Goal: Task Accomplishment & Management: Use online tool/utility

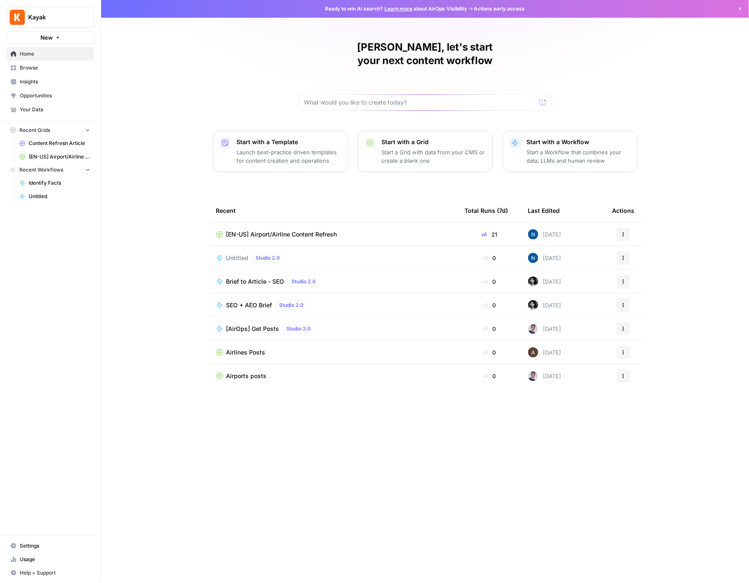
click at [45, 140] on span "Content Refresh Article" at bounding box center [60, 144] width 62 height 8
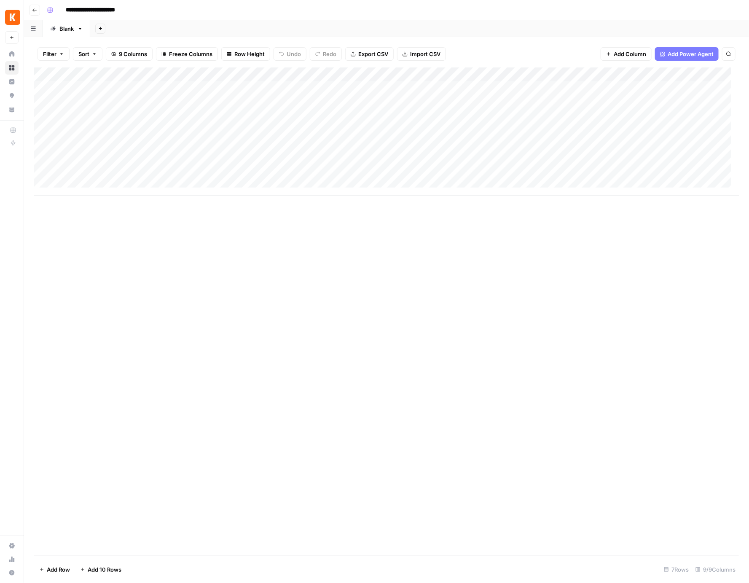
click at [419, 70] on div "Add Column" at bounding box center [386, 131] width 705 height 128
click at [526, 335] on div "Add Column" at bounding box center [386, 311] width 705 height 488
click at [413, 87] on div "Add Column" at bounding box center [386, 131] width 705 height 128
click at [432, 87] on div "Add Column" at bounding box center [386, 131] width 705 height 128
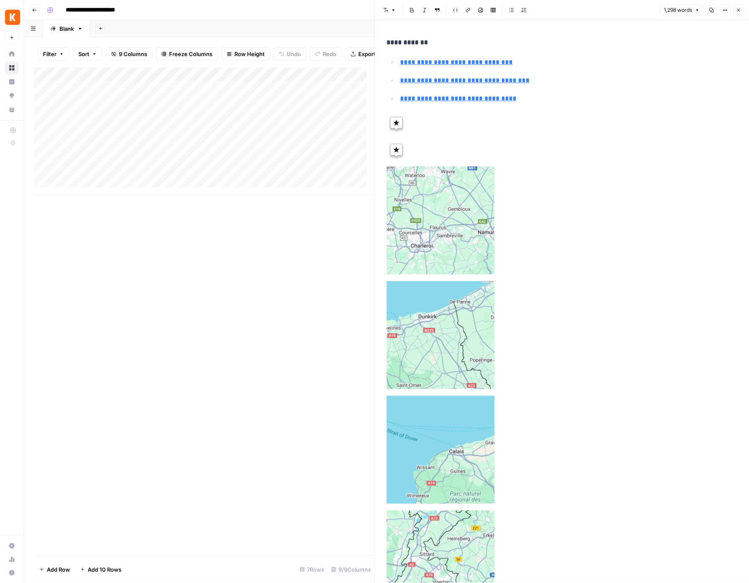
click at [736, 8] on icon "button" at bounding box center [738, 10] width 5 height 5
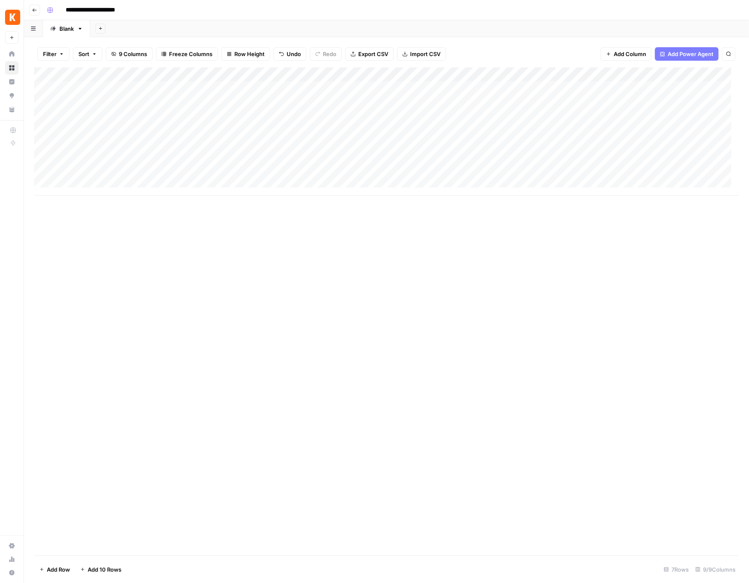
click at [436, 74] on div "Add Column" at bounding box center [386, 131] width 705 height 128
click at [417, 71] on div at bounding box center [403, 75] width 78 height 17
drag, startPoint x: 533, startPoint y: 331, endPoint x: 516, endPoint y: 293, distance: 41.9
click at [533, 331] on div "Add Column" at bounding box center [386, 311] width 705 height 488
click at [414, 86] on div "Add Column" at bounding box center [386, 131] width 705 height 128
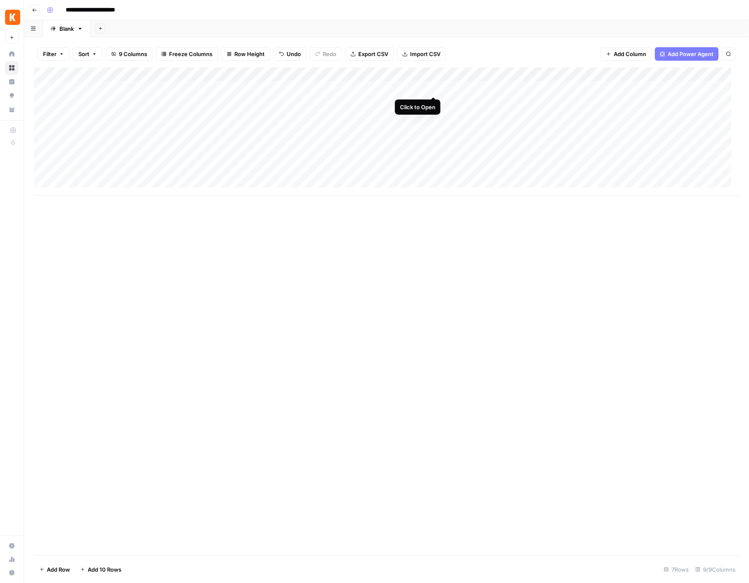
click at [434, 88] on div "Add Column" at bounding box center [386, 131] width 705 height 128
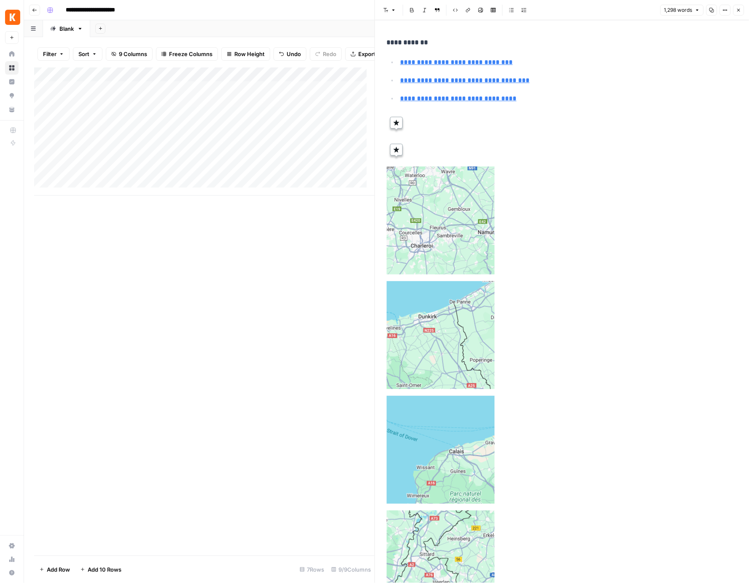
type input "https://www.kayak.com/news/brussels-airports/#BRU-vs-CRL"
click at [736, 12] on icon "button" at bounding box center [738, 10] width 5 height 5
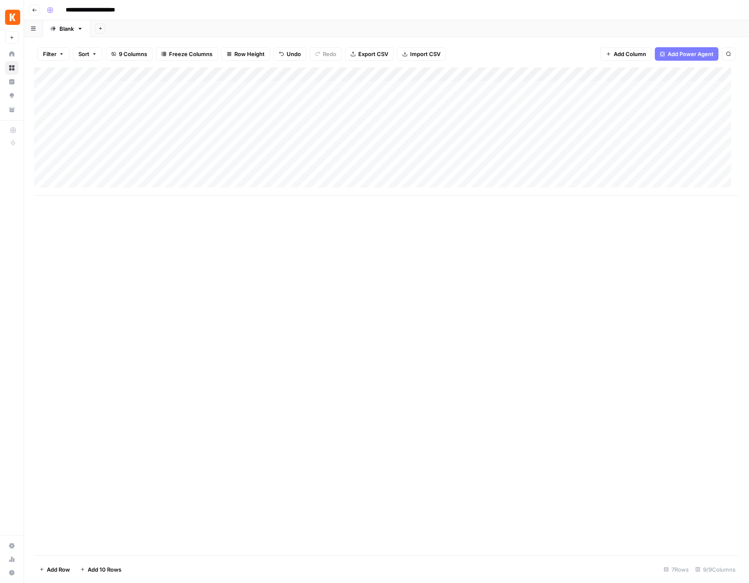
click at [399, 74] on div "Add Column" at bounding box center [386, 131] width 705 height 128
click at [422, 320] on div "Add Column" at bounding box center [386, 311] width 705 height 488
click at [277, 76] on div "Add Column" at bounding box center [386, 131] width 705 height 128
click at [277, 76] on div at bounding box center [250, 75] width 76 height 17
click at [465, 362] on div "Add Column" at bounding box center [386, 311] width 705 height 488
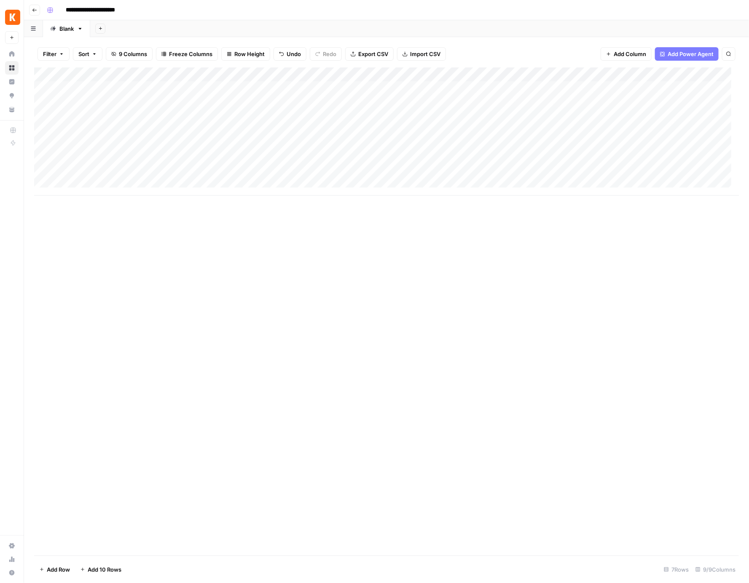
click at [148, 83] on div "Add Column" at bounding box center [386, 131] width 705 height 128
click at [387, 75] on div "Add Column" at bounding box center [386, 131] width 705 height 128
click at [362, 293] on div "Add Column" at bounding box center [386, 311] width 705 height 488
click at [395, 70] on div "Add Column" at bounding box center [386, 131] width 705 height 128
click at [400, 72] on div at bounding box center [403, 75] width 78 height 17
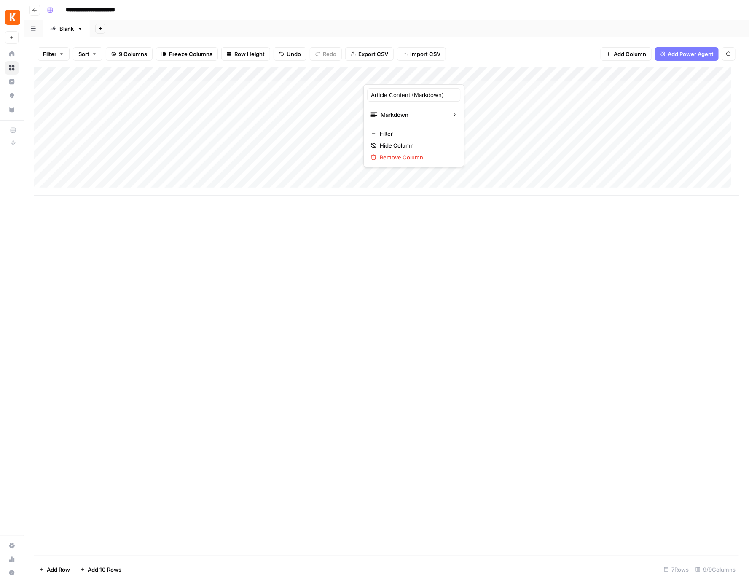
click at [369, 75] on div at bounding box center [403, 75] width 78 height 17
click at [378, 72] on div at bounding box center [403, 75] width 78 height 17
click at [381, 93] on input "Article Content (Markdown)" at bounding box center [414, 95] width 86 height 8
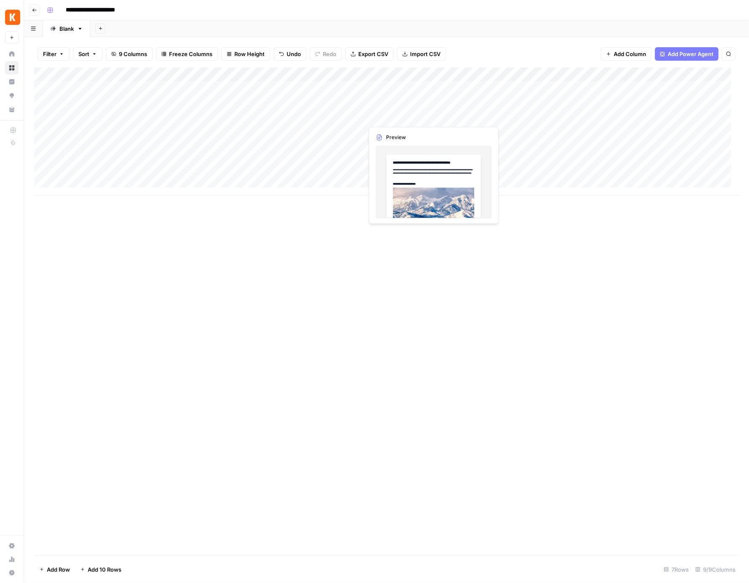
click at [390, 119] on div "Add Column" at bounding box center [386, 131] width 705 height 128
click at [430, 113] on div "Add Column" at bounding box center [386, 131] width 705 height 128
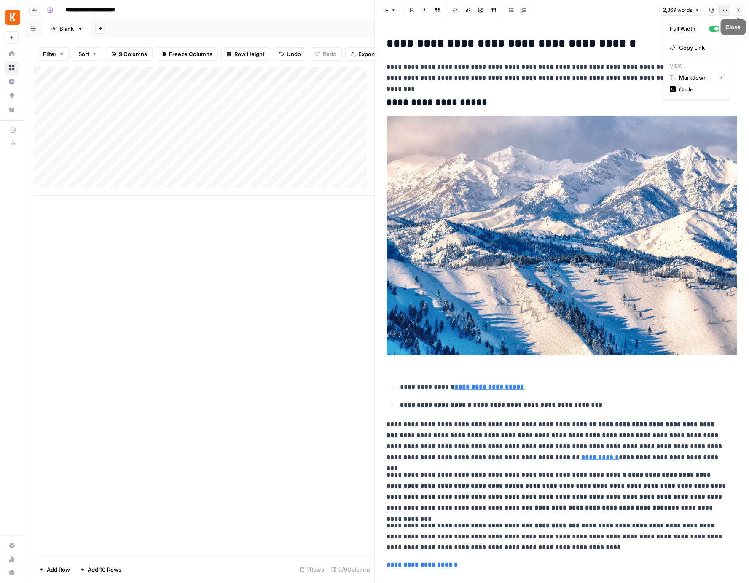
click at [725, 9] on icon "button" at bounding box center [724, 10] width 5 height 5
click at [683, 11] on span "2,369 words" at bounding box center [677, 10] width 29 height 8
click at [724, 7] on button "Options" at bounding box center [725, 10] width 11 height 11
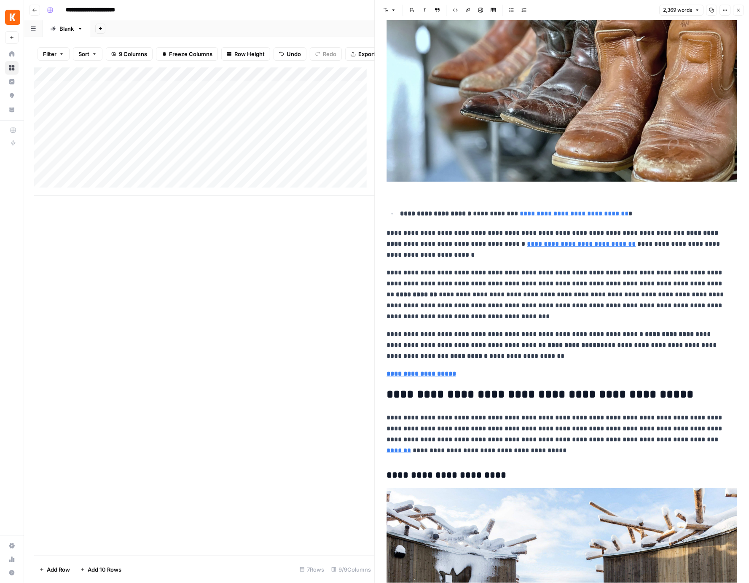
scroll to position [2466, 0]
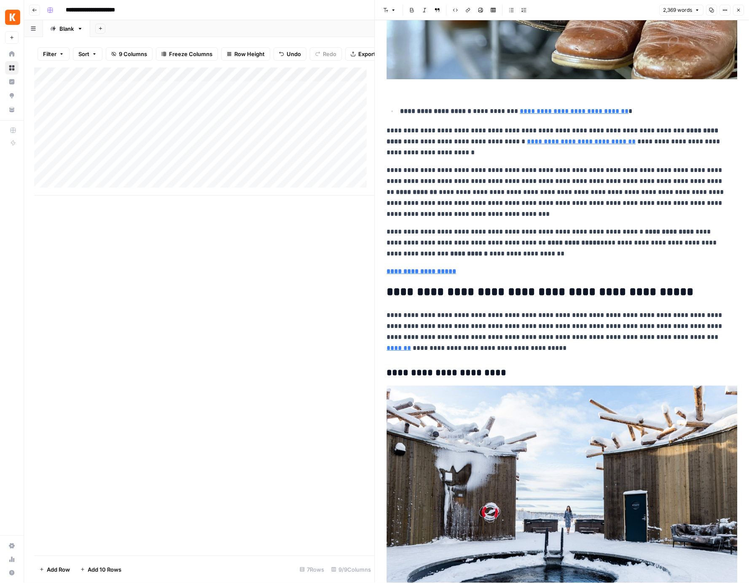
click at [299, 374] on div "Add Column" at bounding box center [204, 311] width 341 height 488
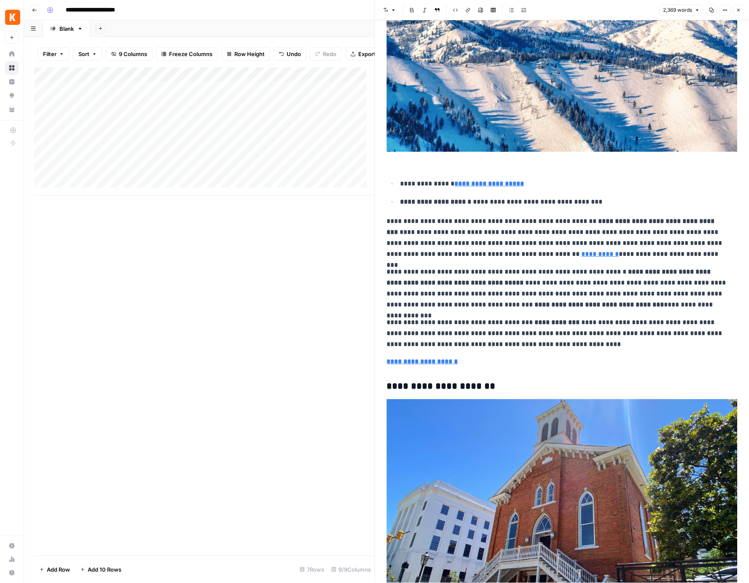
scroll to position [201, 0]
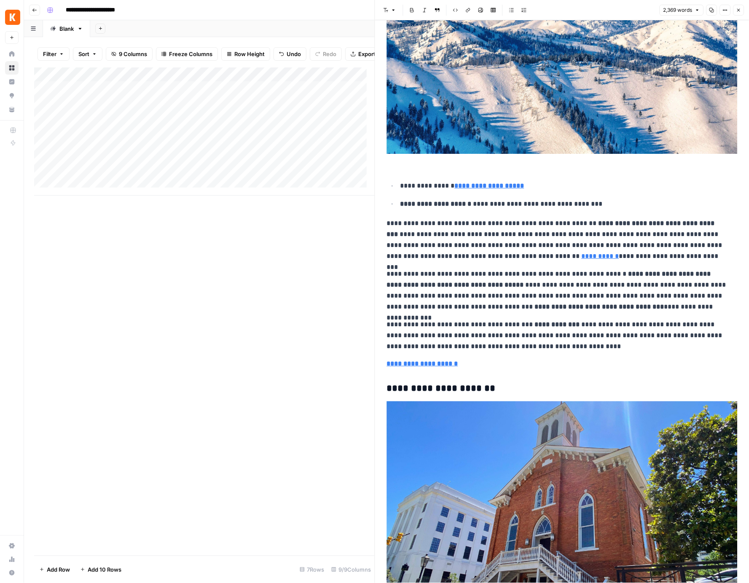
click at [737, 11] on icon "button" at bounding box center [738, 10] width 5 height 5
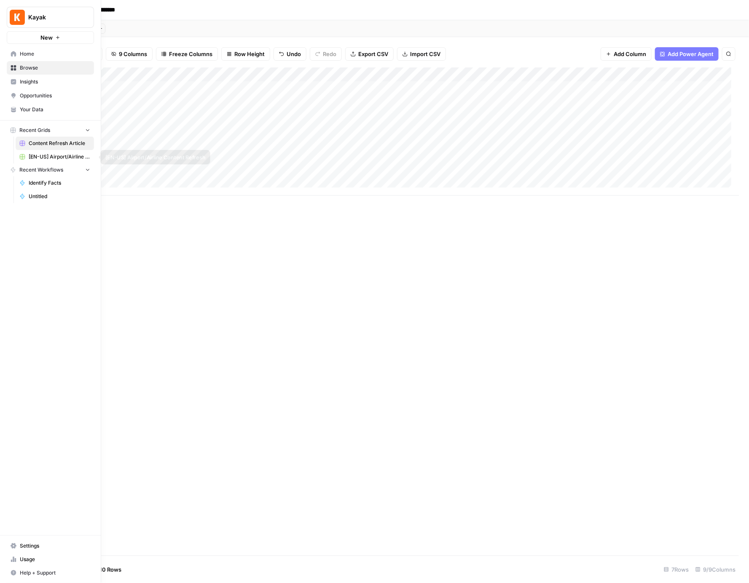
click at [35, 153] on span "[EN-US] Airport/Airline Content Refresh" at bounding box center [60, 157] width 62 height 8
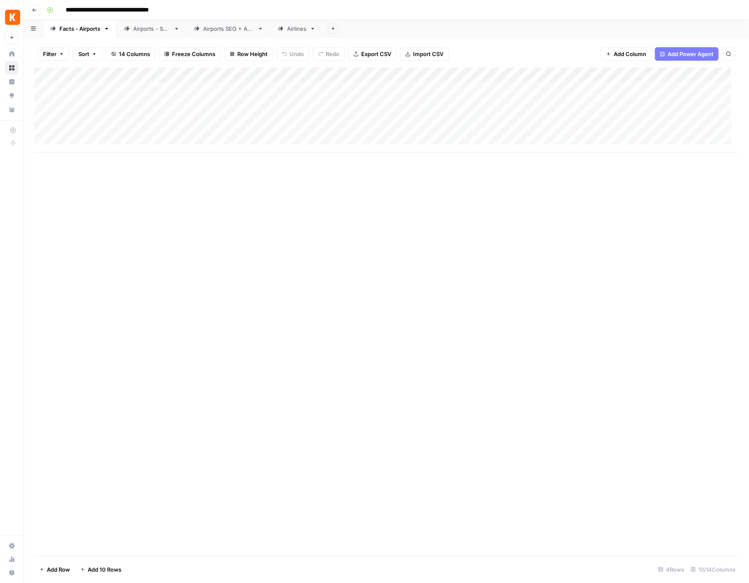
click at [277, 73] on div "Add Column" at bounding box center [386, 109] width 705 height 85
drag, startPoint x: 457, startPoint y: 298, endPoint x: 429, endPoint y: 269, distance: 39.9
click at [457, 298] on div "Add Column" at bounding box center [386, 311] width 705 height 488
click at [293, 85] on div "Add Column" at bounding box center [386, 109] width 705 height 85
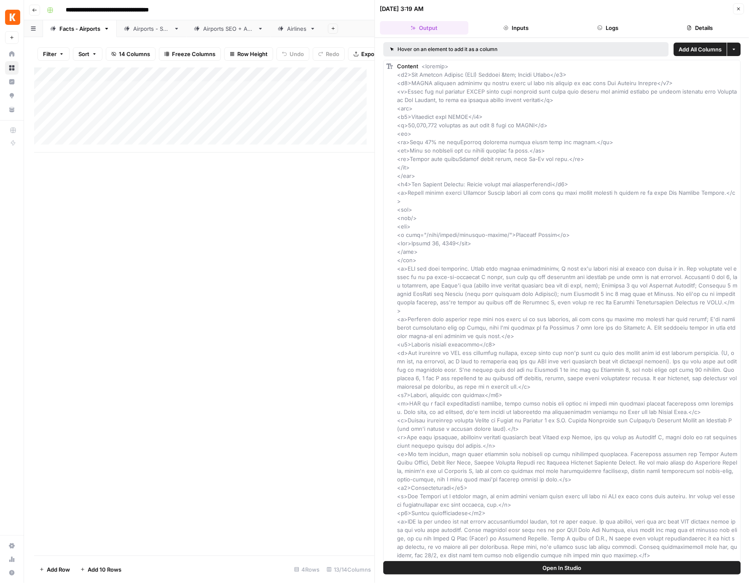
click at [518, 26] on button "Inputs" at bounding box center [516, 27] width 89 height 13
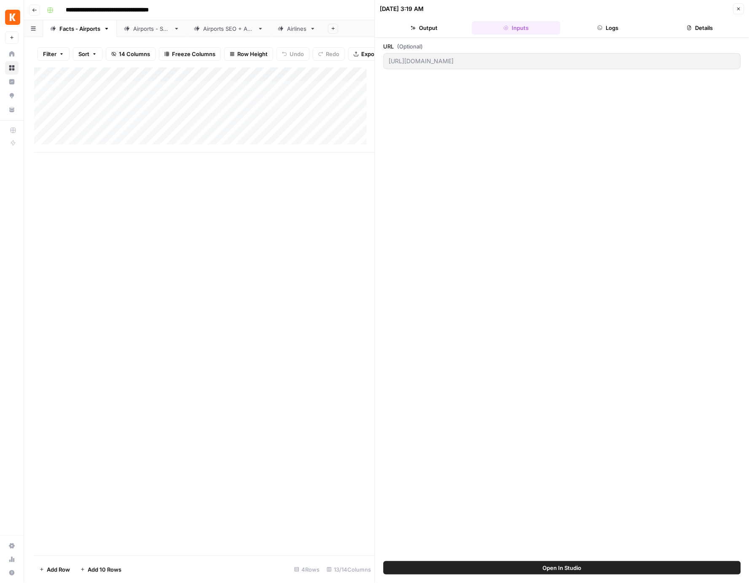
click at [691, 29] on icon "button" at bounding box center [689, 27] width 5 height 5
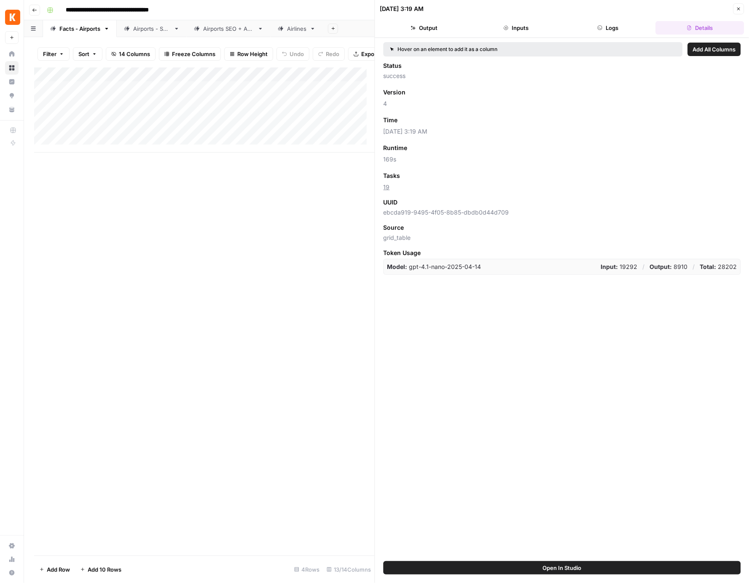
click at [591, 28] on button "Logs" at bounding box center [608, 27] width 89 height 13
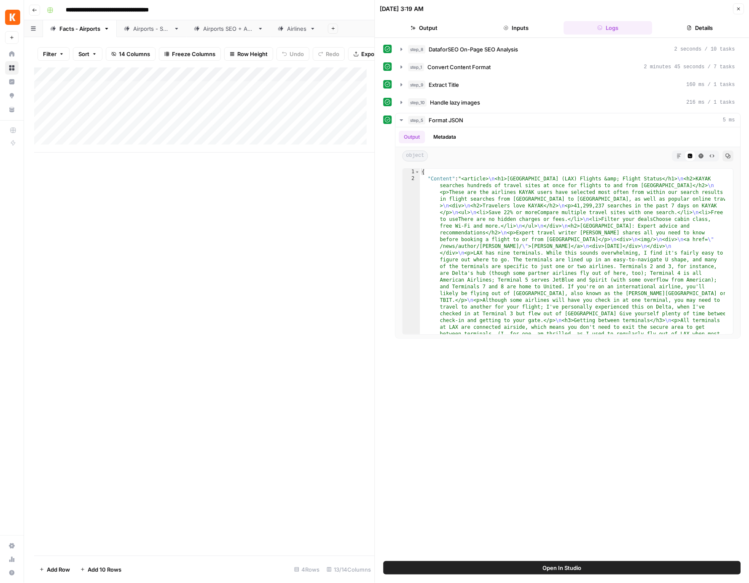
click at [234, 291] on div "Add Column" at bounding box center [204, 311] width 341 height 488
click at [400, 50] on icon "button" at bounding box center [401, 49] width 7 height 7
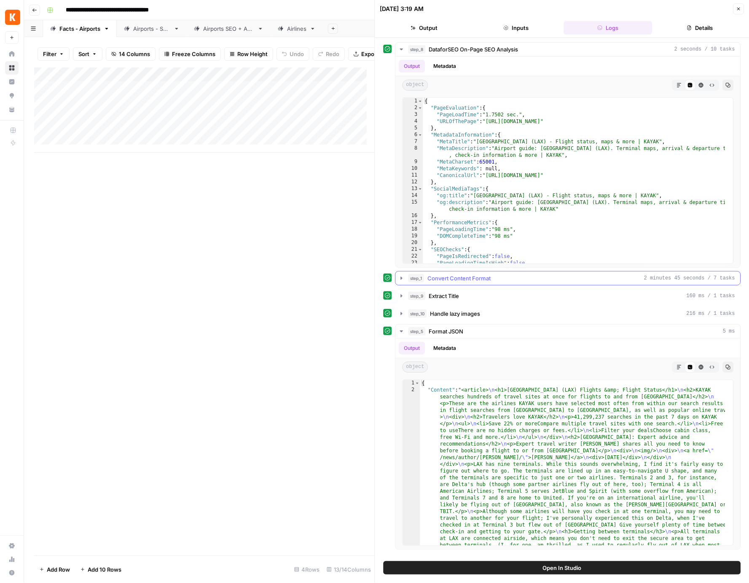
click at [400, 279] on icon "button" at bounding box center [401, 278] width 7 height 7
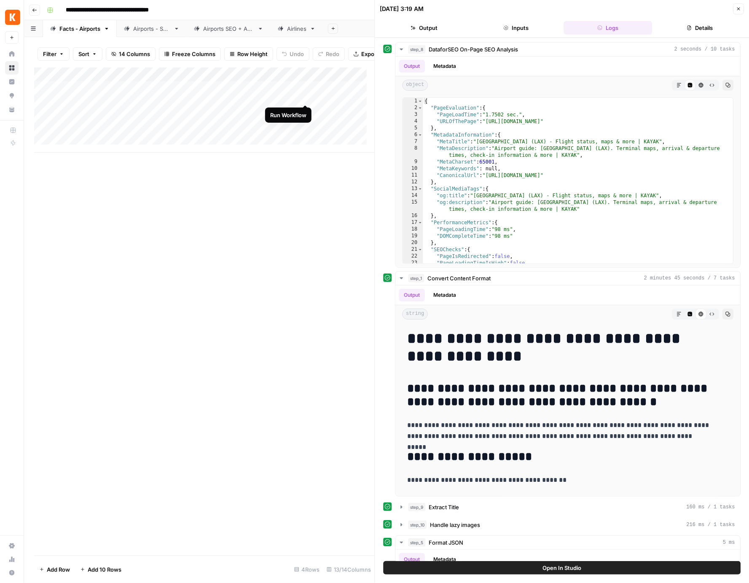
click at [304, 97] on div "Add Column" at bounding box center [204, 109] width 341 height 85
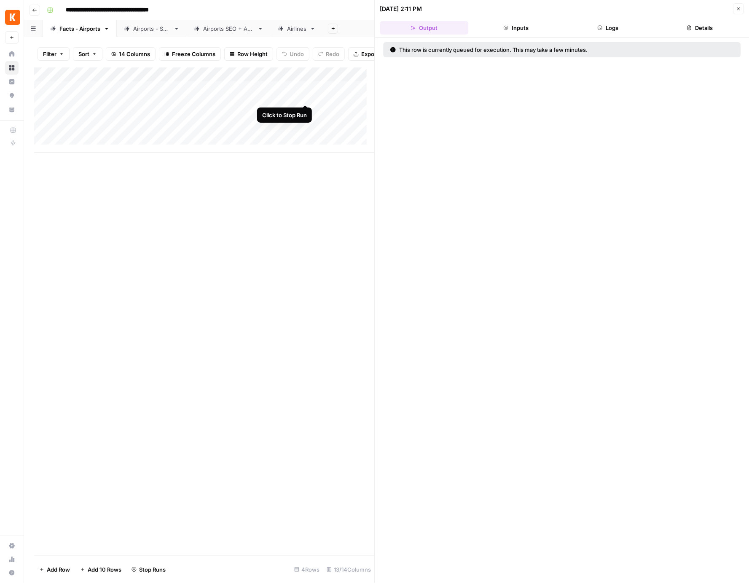
click at [306, 96] on div "Add Column" at bounding box center [204, 109] width 341 height 85
click at [303, 94] on div "Add Column" at bounding box center [204, 109] width 341 height 85
click at [737, 5] on button "Close" at bounding box center [738, 8] width 11 height 11
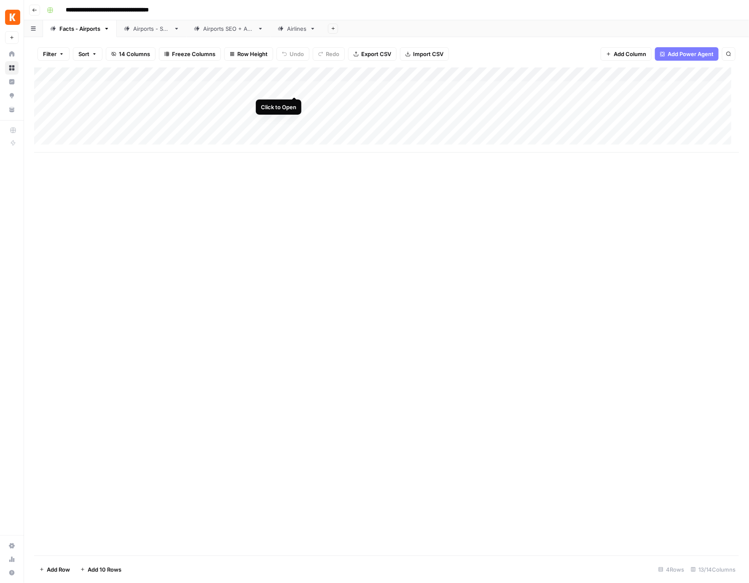
click at [293, 88] on div "Add Column" at bounding box center [386, 109] width 705 height 85
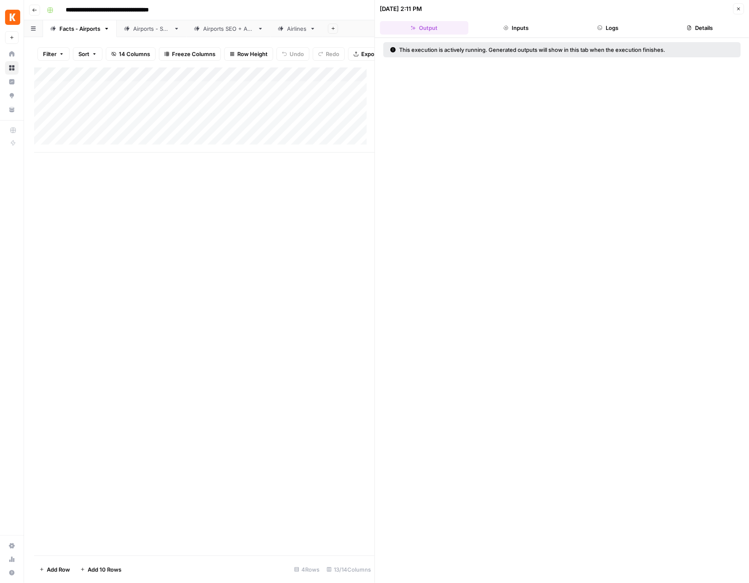
click at [738, 11] on icon "button" at bounding box center [738, 8] width 5 height 5
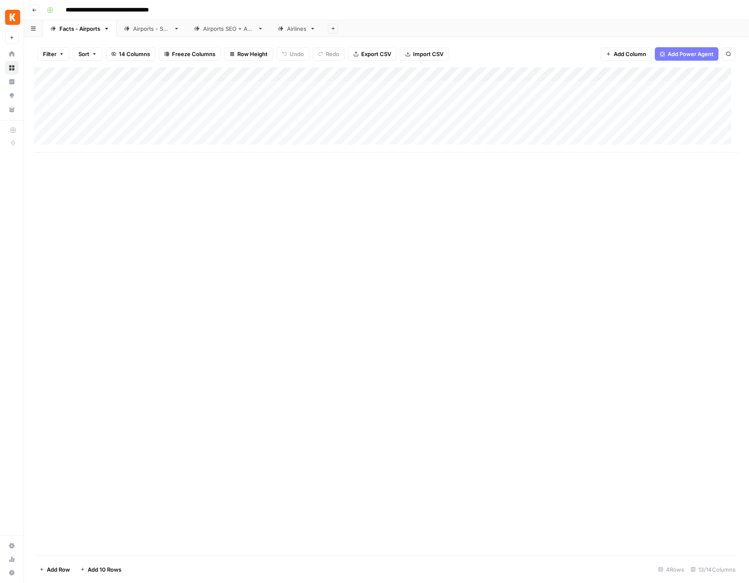
click at [153, 34] on link "Airports - SEO" at bounding box center [152, 28] width 70 height 17
click at [296, 74] on div "Add Column" at bounding box center [386, 145] width 705 height 157
click at [298, 156] on span "Edit Workflow" at bounding box center [289, 157] width 74 height 8
click at [87, 36] on link "Facts - Airports" at bounding box center [80, 28] width 74 height 17
